Goal: Transaction & Acquisition: Purchase product/service

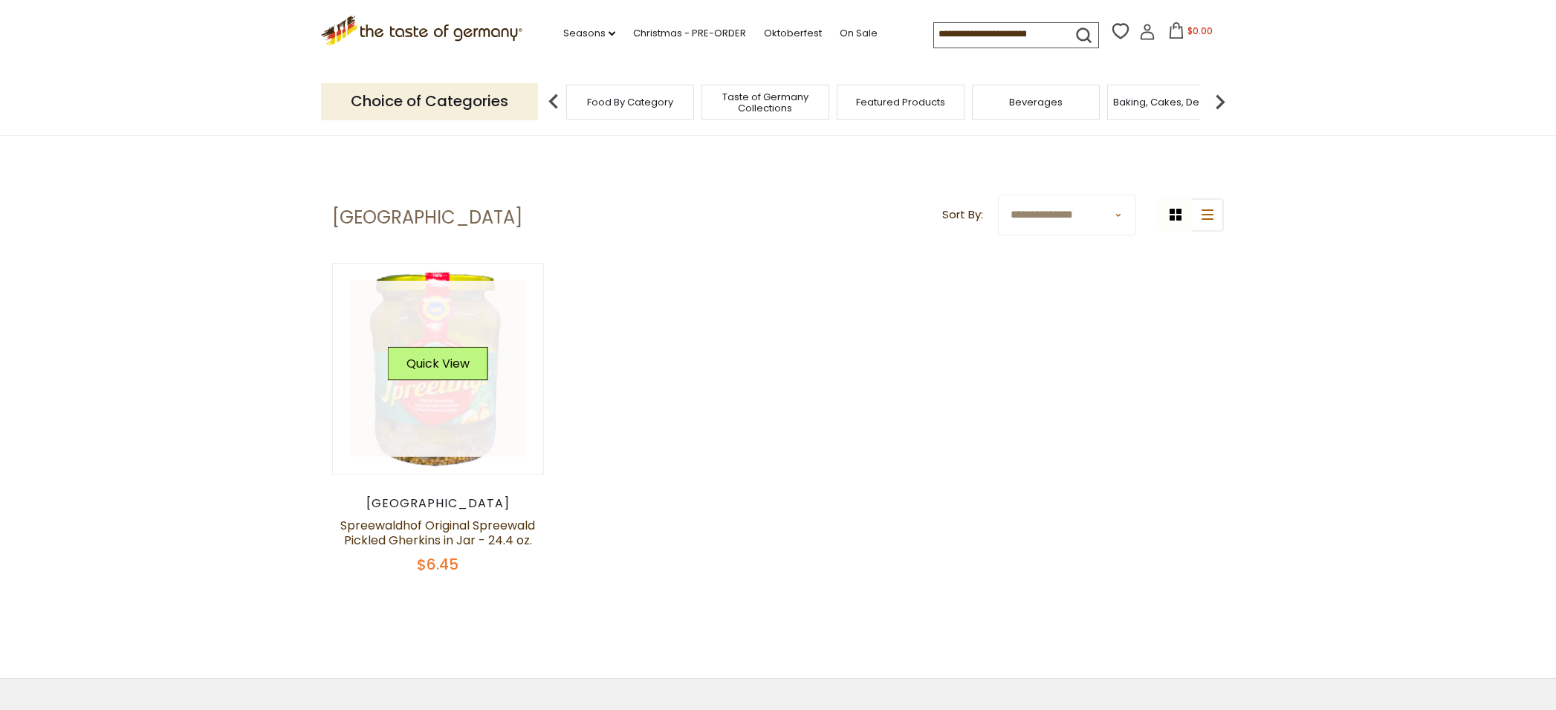
click at [470, 408] on link at bounding box center [438, 369] width 177 height 177
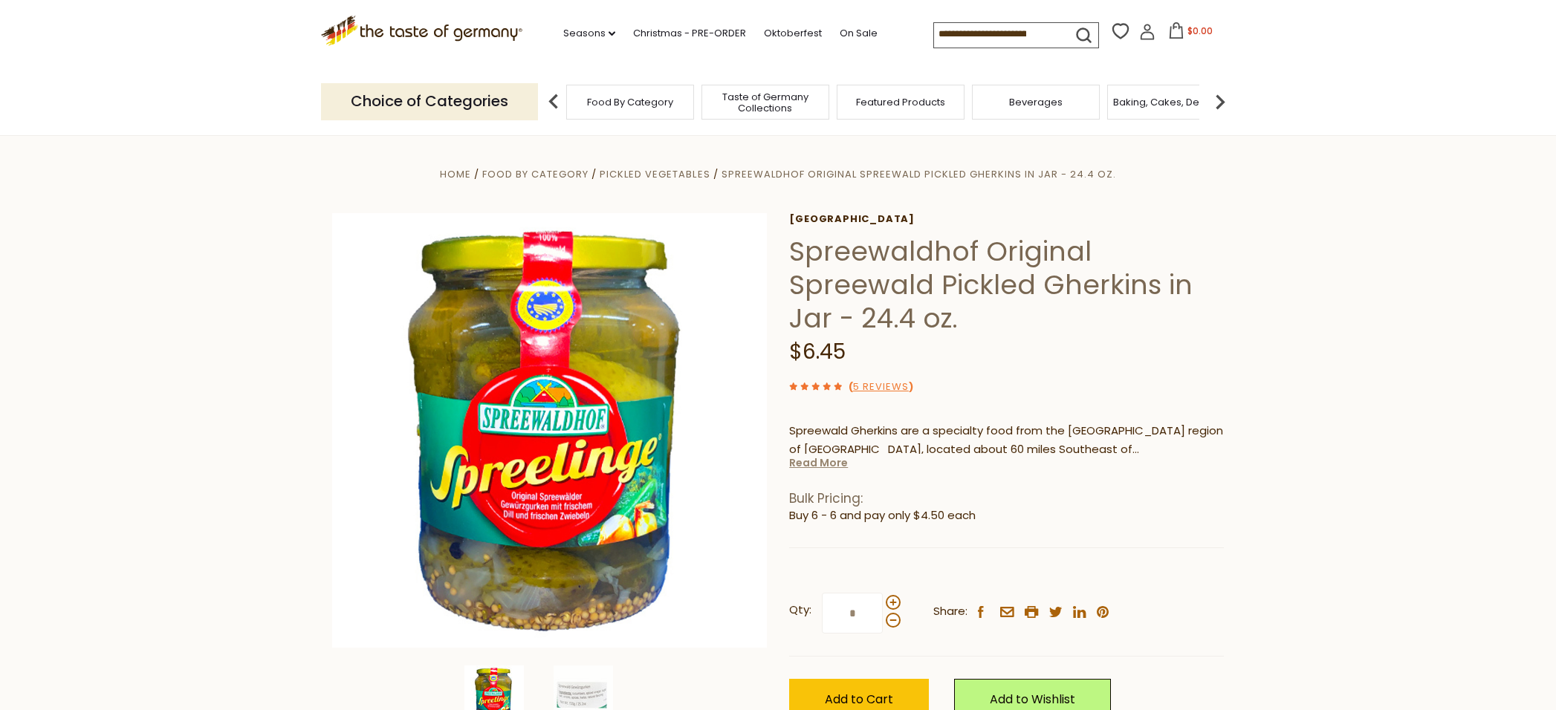
click at [834, 465] on link "Read More" at bounding box center [818, 462] width 59 height 15
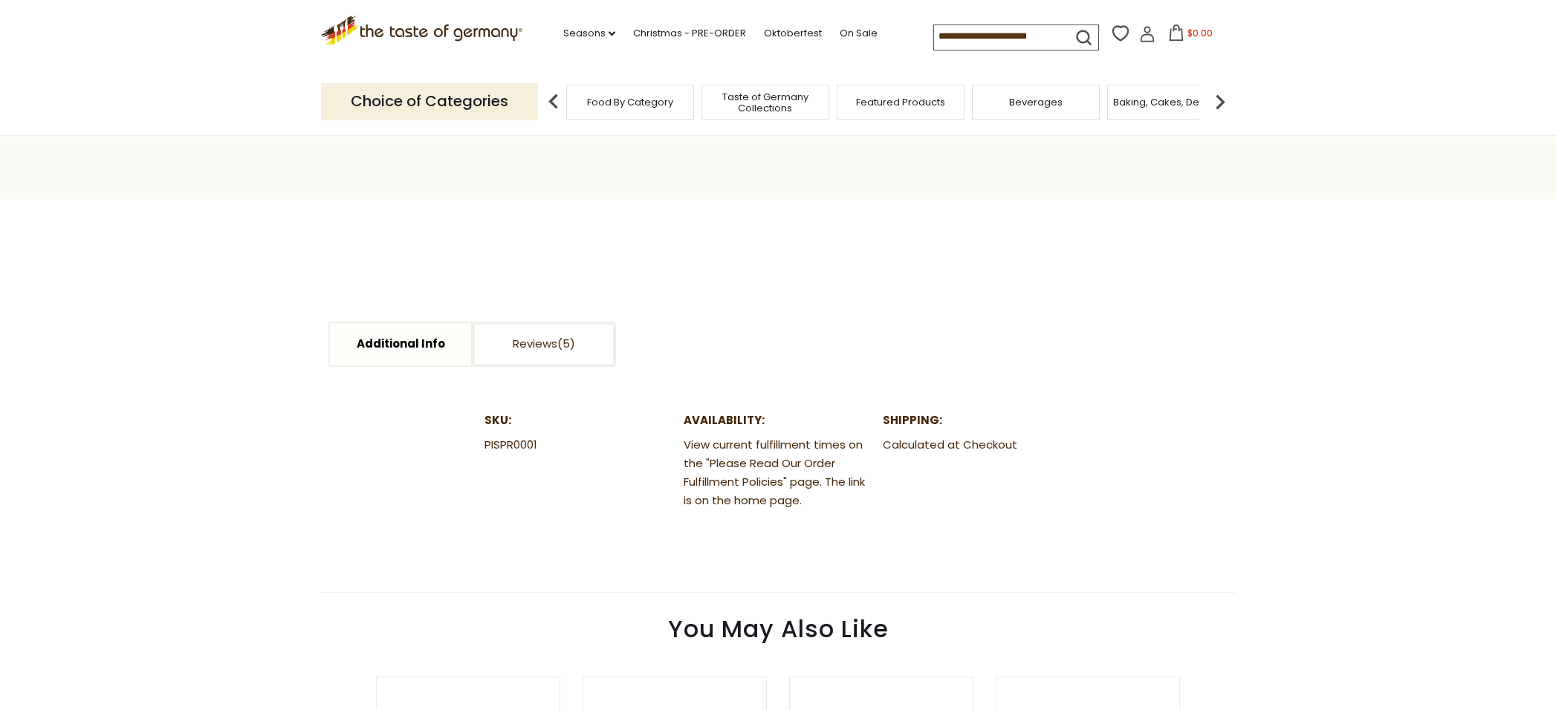
scroll to position [640, 0]
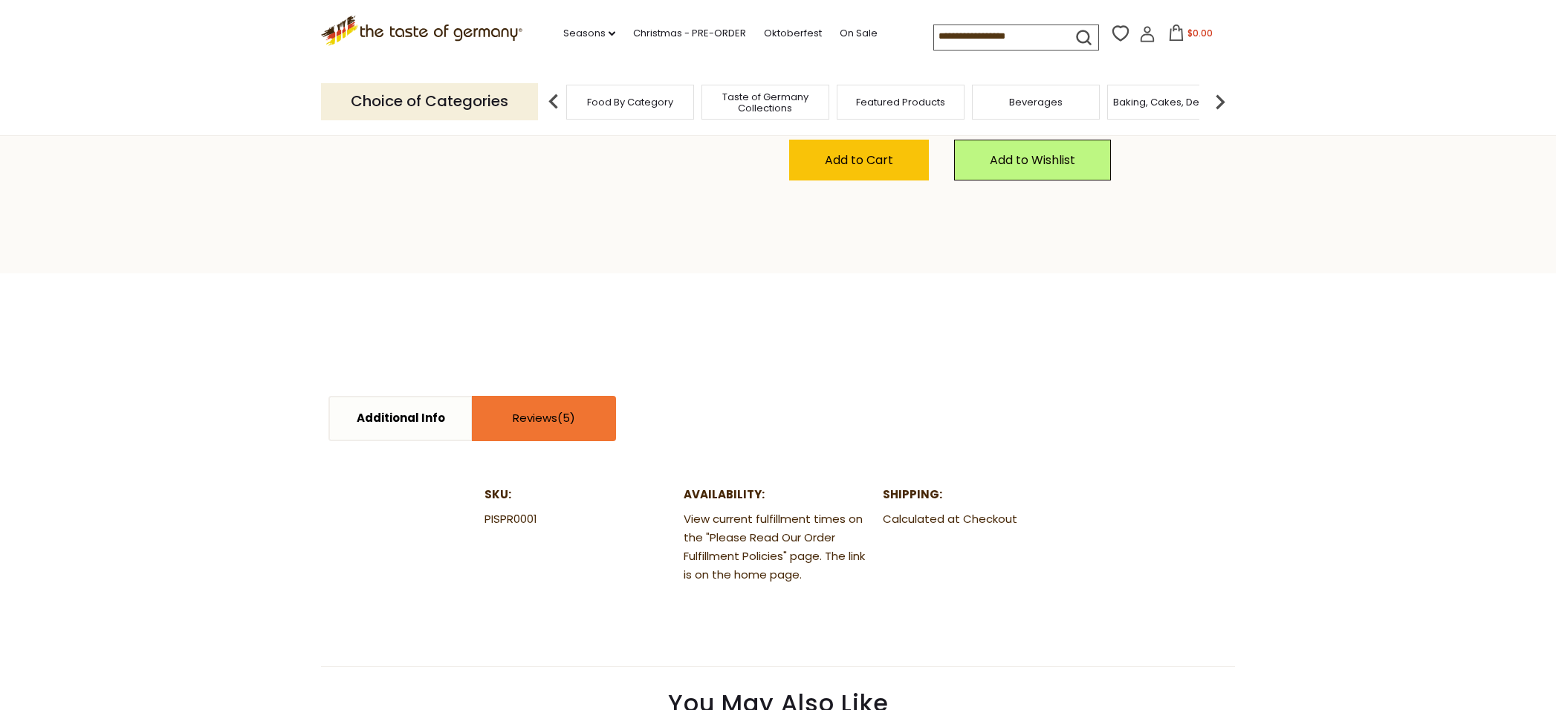
click at [565, 410] on span at bounding box center [566, 418] width 18 height 16
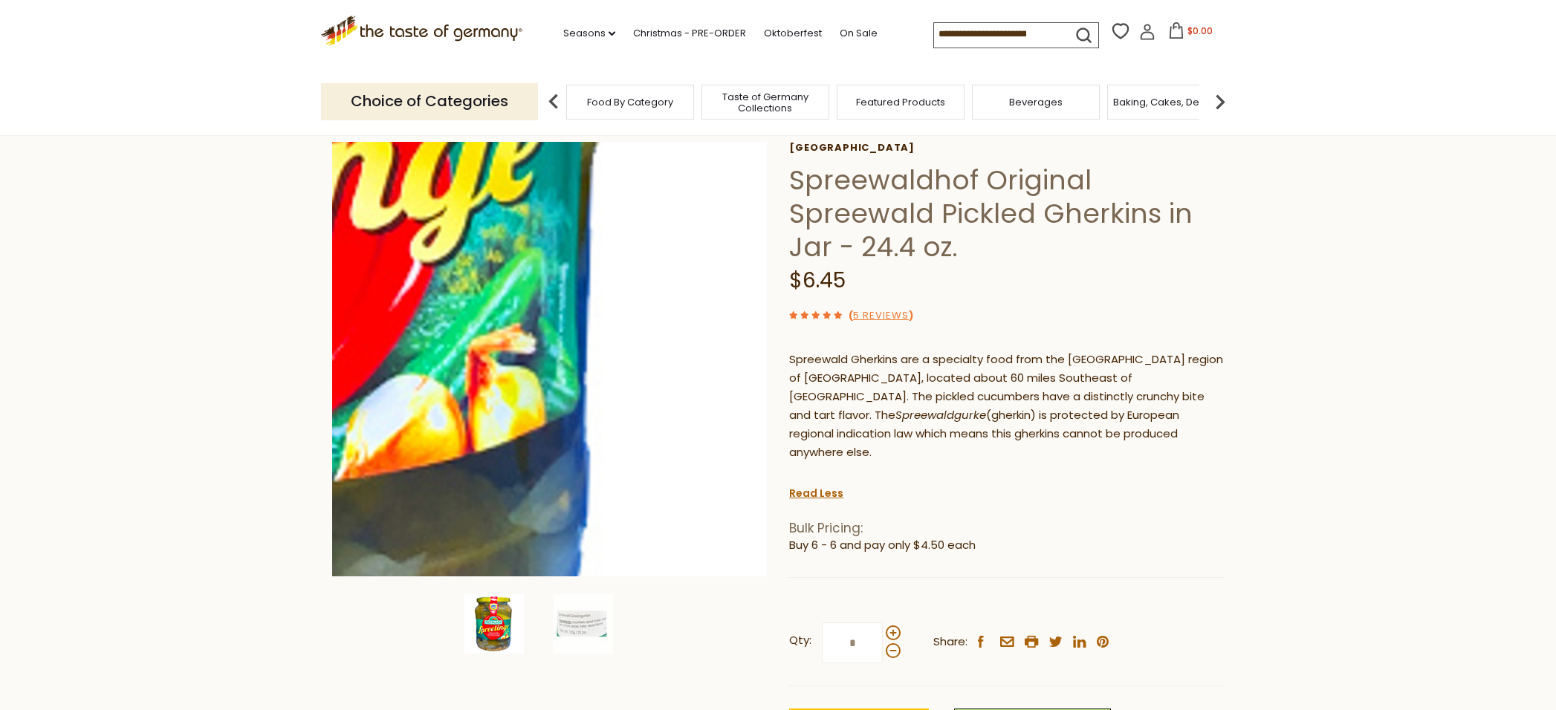
scroll to position [0, 0]
